Goal: Navigation & Orientation: Find specific page/section

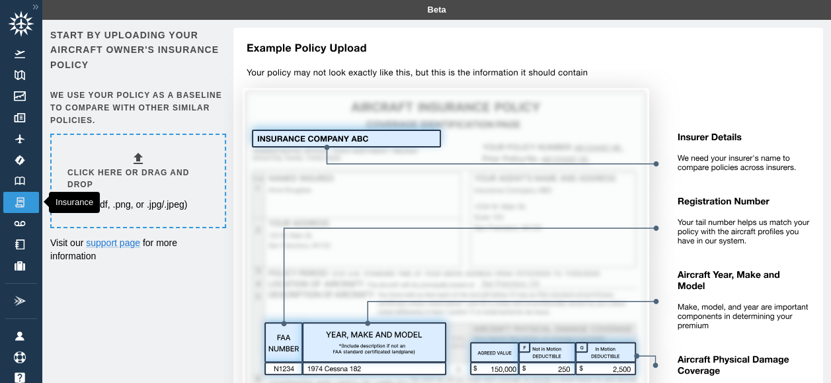
click at [15, 197] on img at bounding box center [20, 202] width 15 height 12
click at [15, 179] on img at bounding box center [20, 181] width 15 height 9
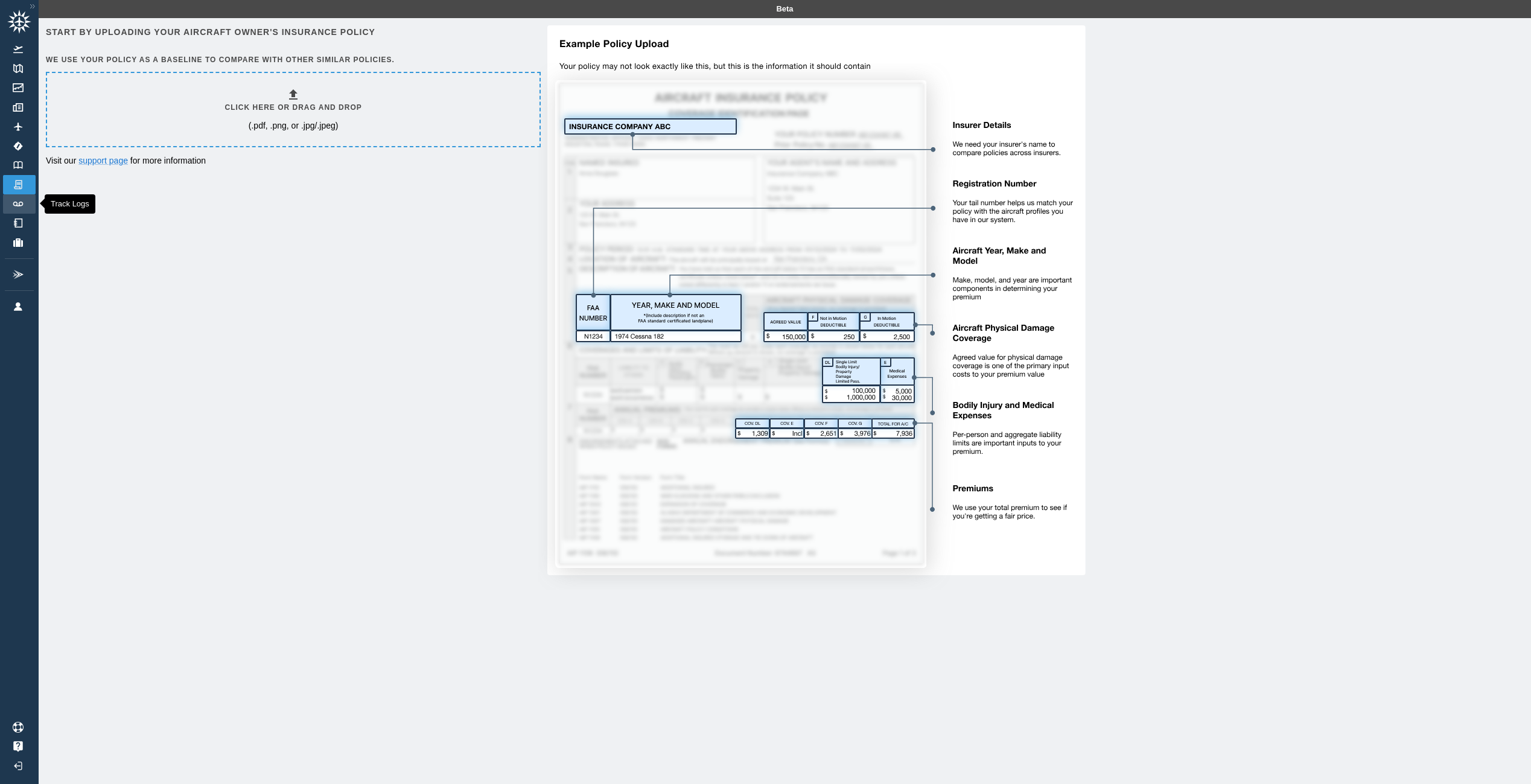
click at [25, 203] on link "Track Logs" at bounding box center [19, 204] width 33 height 19
